Goal: Navigation & Orientation: Find specific page/section

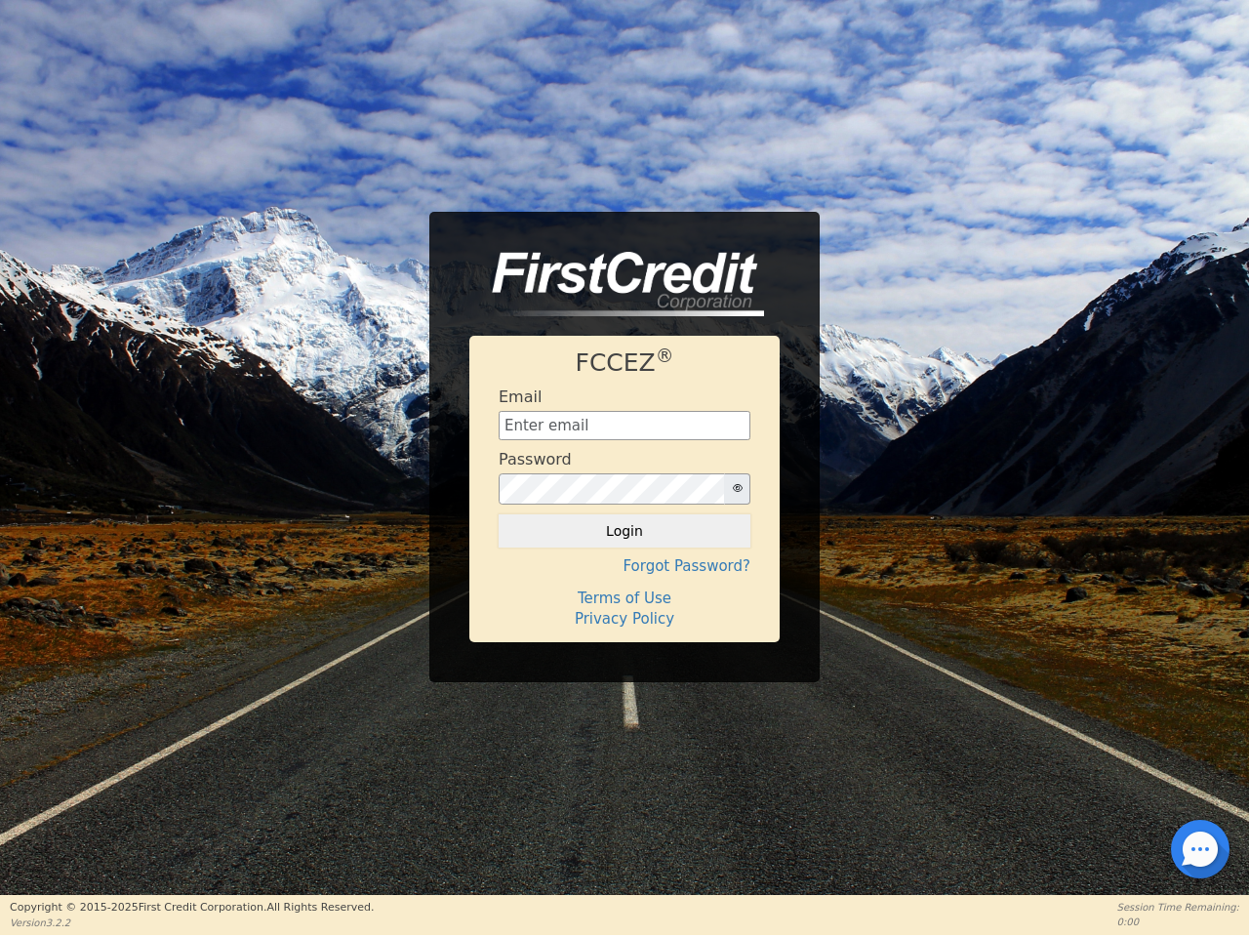
click at [624, 467] on div "Password" at bounding box center [625, 477] width 252 height 55
click at [737, 489] on icon "button" at bounding box center [738, 488] width 10 height 10
click at [624, 531] on button "Login" at bounding box center [625, 530] width 252 height 33
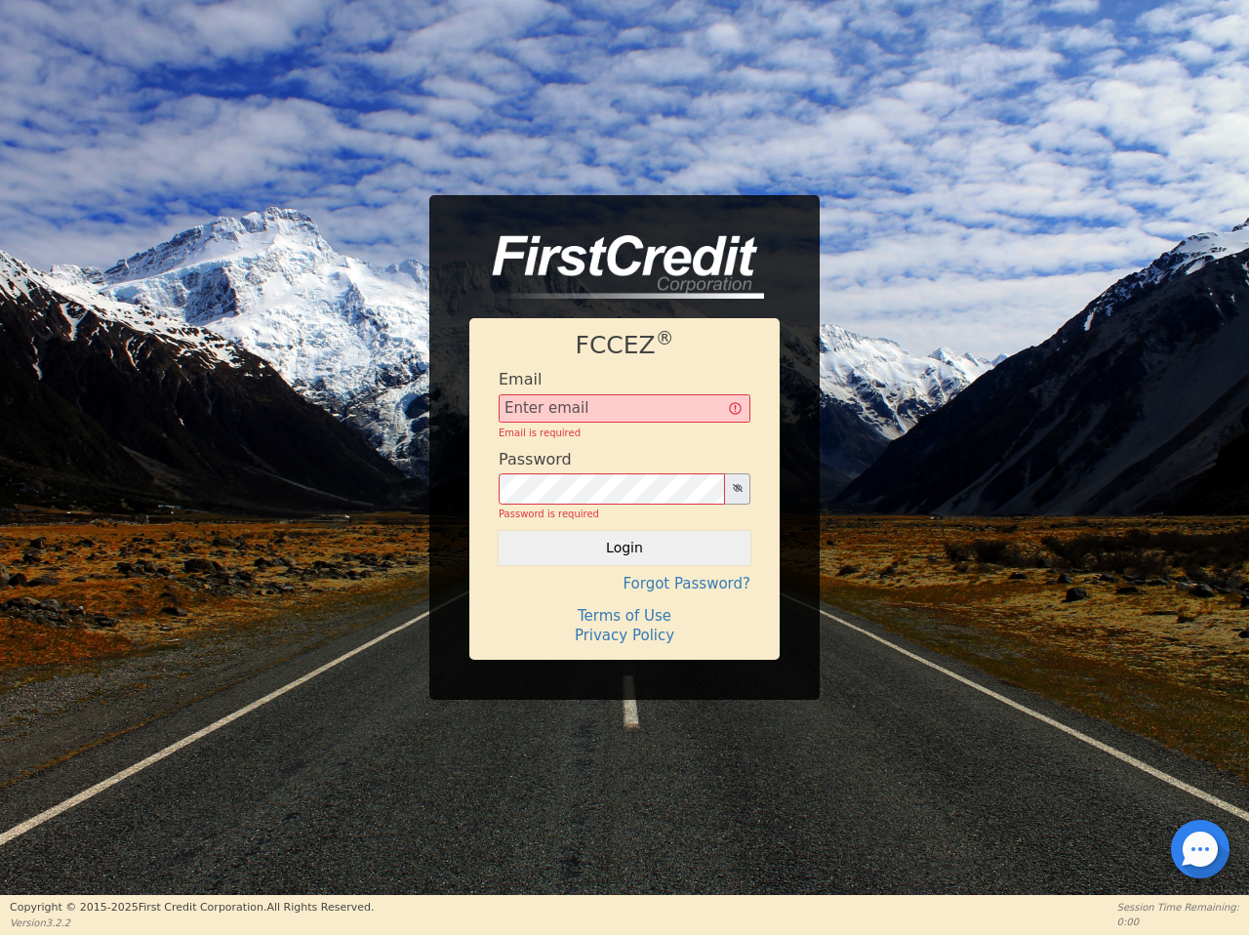
click at [624, 566] on div "FCCEZ ® Email Email is required Password Password is required Login Forgot Pass…" at bounding box center [624, 488] width 310 height 341
click at [624, 598] on div "FCCEZ ® Email Email is required Password Password is required Login Forgot Pass…" at bounding box center [624, 488] width 310 height 341
click at [624, 619] on h4 "Terms of Use" at bounding box center [625, 616] width 252 height 18
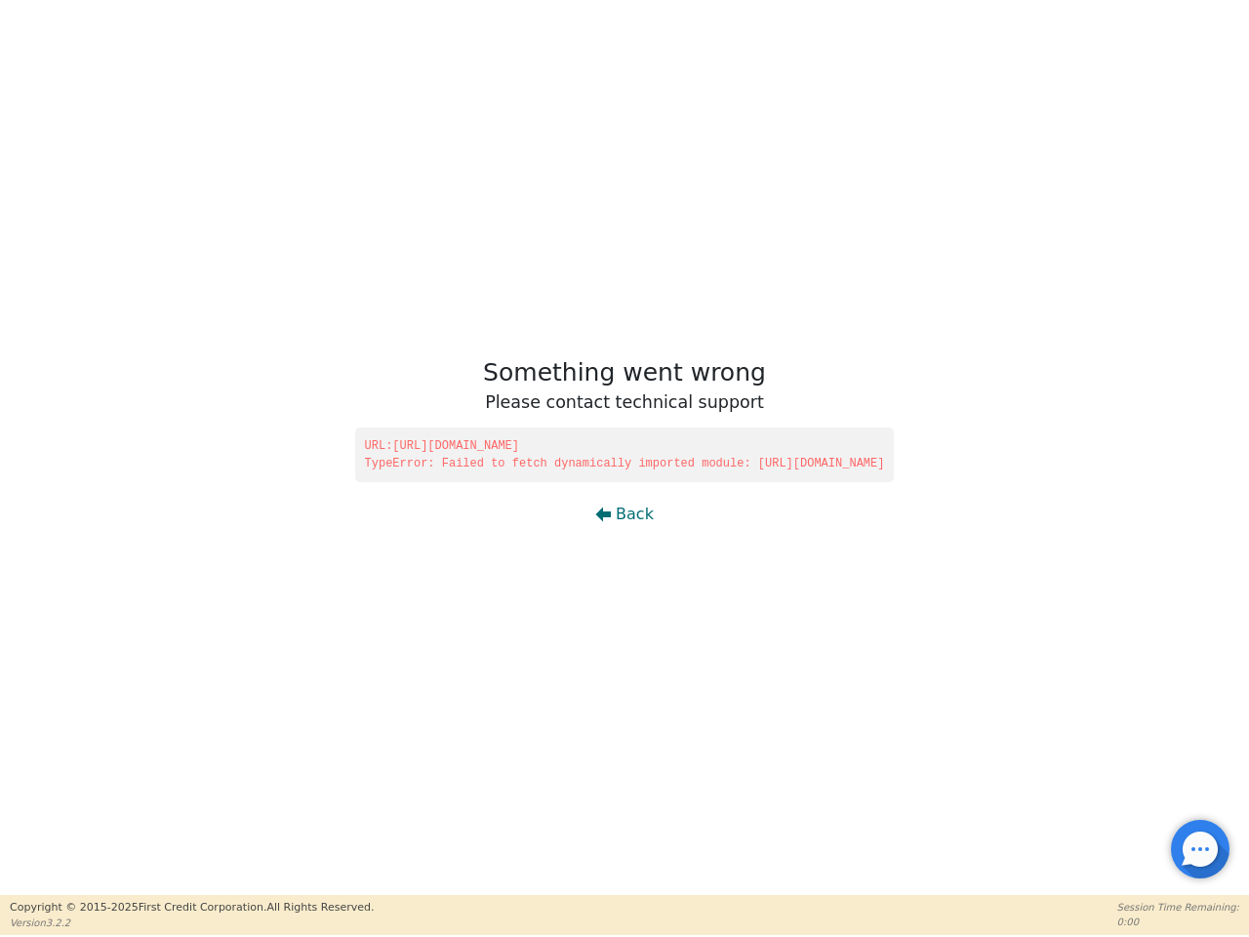
click at [1200, 849] on div at bounding box center [1200, 849] width 4 height 4
